Goal: Task Accomplishment & Management: Manage account settings

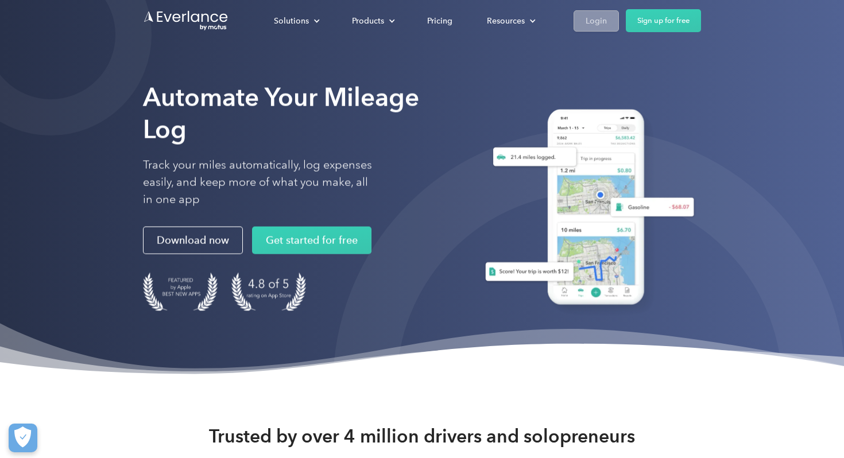
click at [583, 25] on link "Login" at bounding box center [595, 20] width 45 height 21
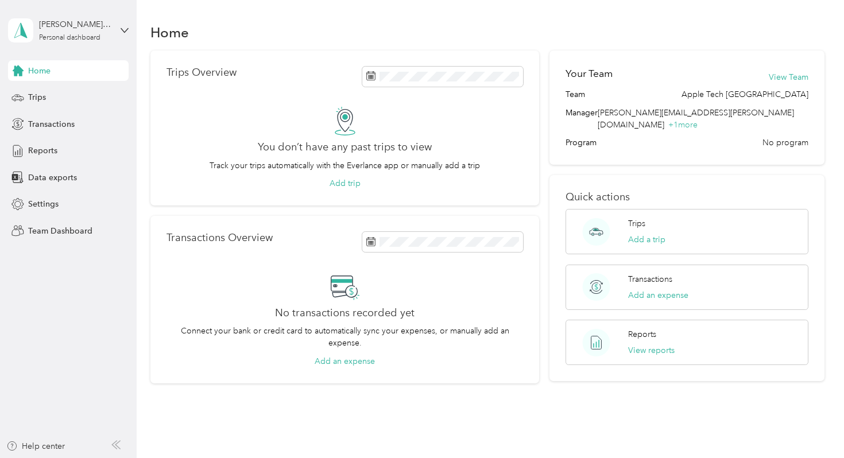
scroll to position [3, 0]
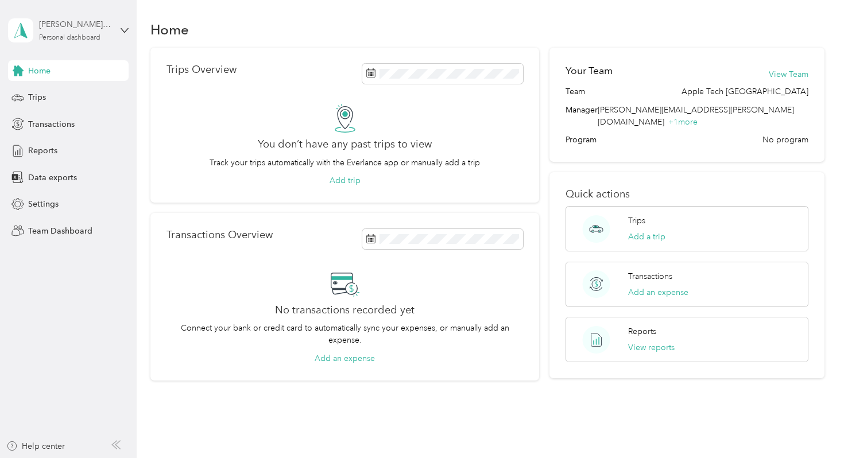
click at [100, 34] on div "Personal dashboard" at bounding box center [69, 37] width 61 height 7
click at [63, 98] on div "Team dashboard" at bounding box center [193, 89] width 355 height 20
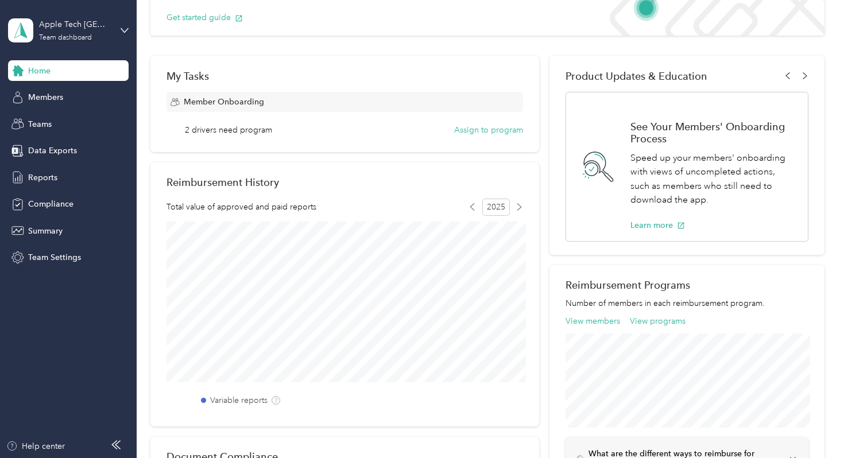
scroll to position [139, 0]
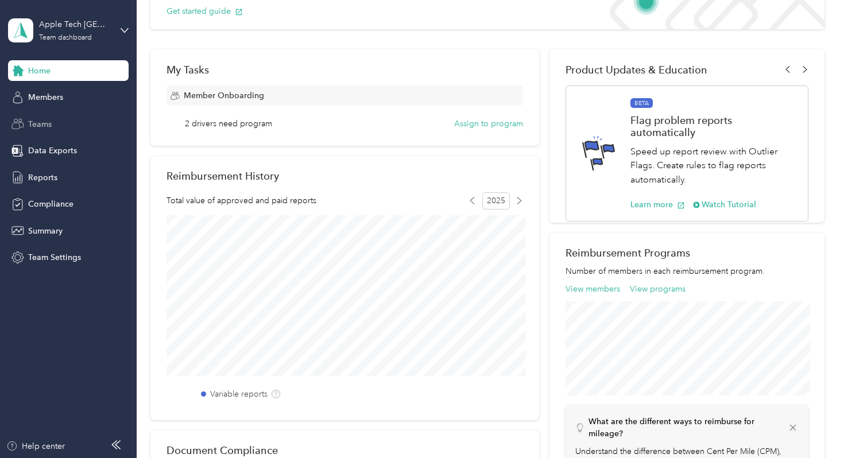
click at [46, 126] on span "Teams" at bounding box center [40, 124] width 24 height 12
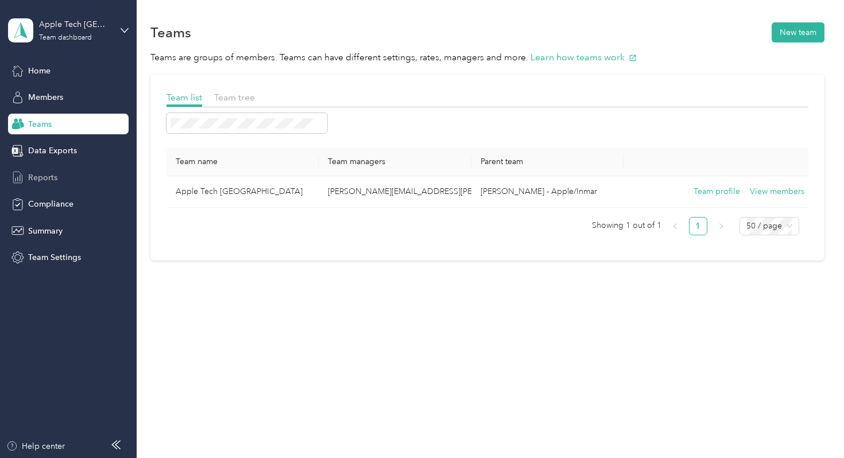
click at [56, 178] on span "Reports" at bounding box center [42, 178] width 29 height 12
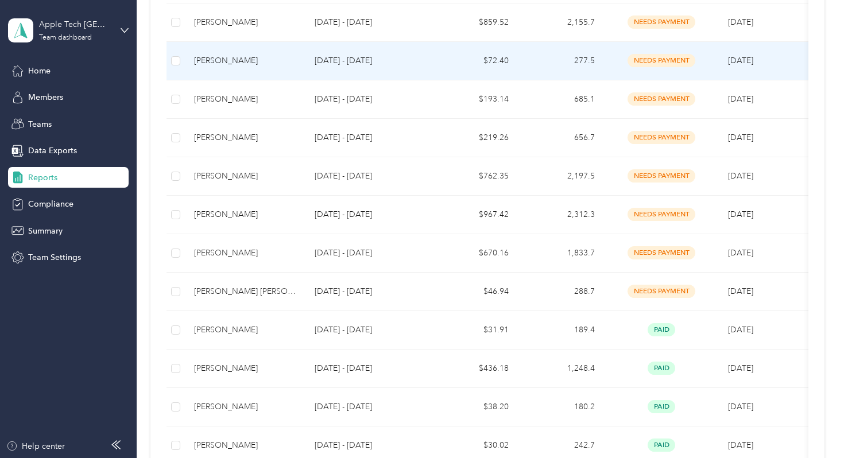
scroll to position [344, 0]
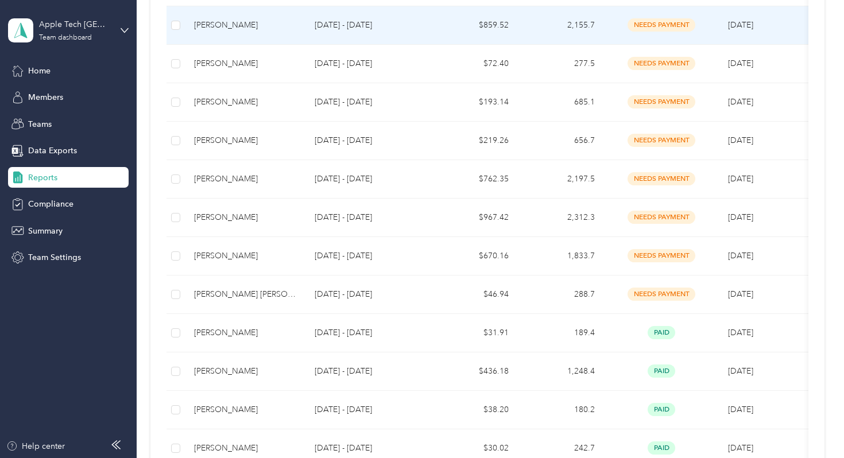
click at [236, 28] on div "[PERSON_NAME]" at bounding box center [245, 25] width 102 height 13
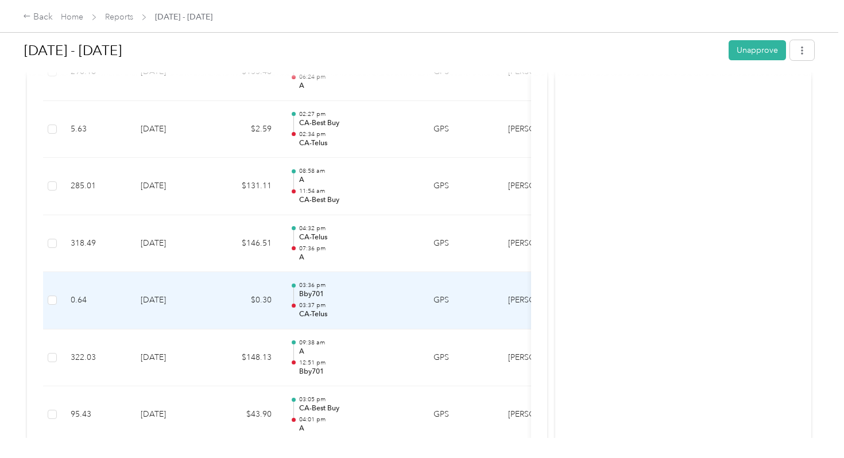
scroll to position [676, 0]
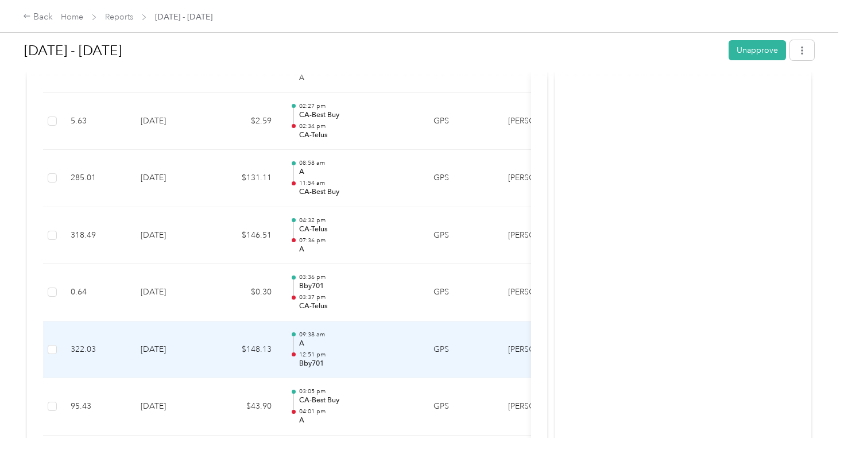
click at [257, 335] on td "$148.13" at bounding box center [246, 349] width 69 height 57
